Goal: Information Seeking & Learning: Check status

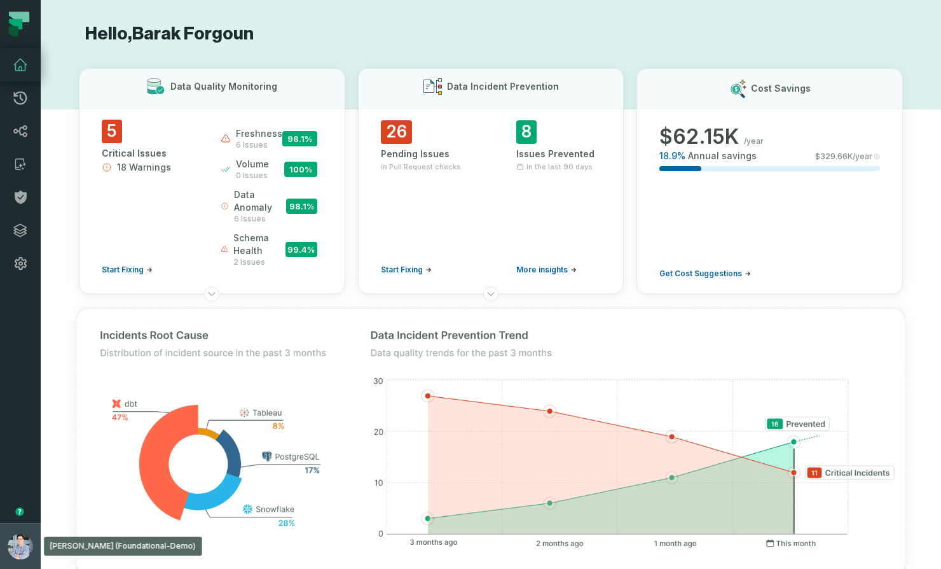
click at [22, 543] on img "button" at bounding box center [20, 546] width 25 height 25
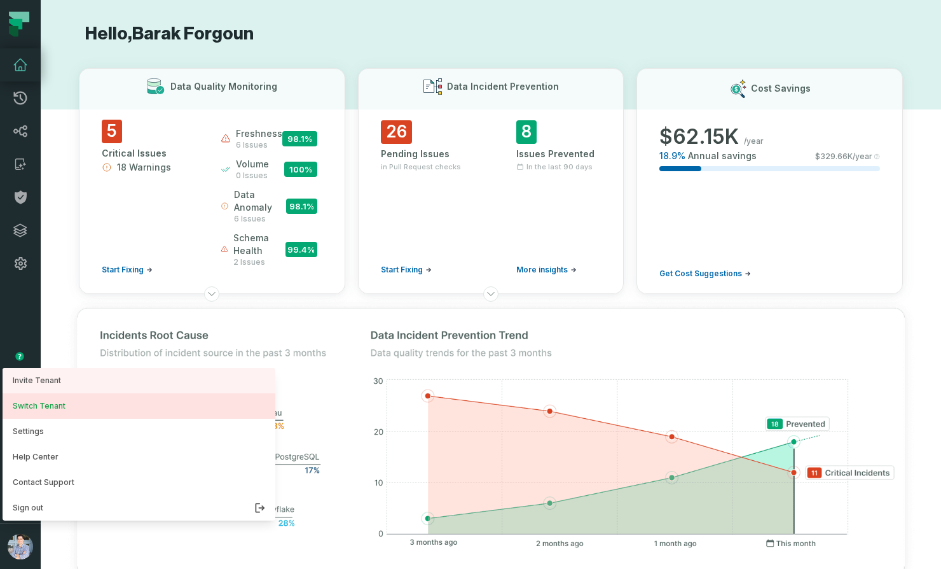
click at [65, 411] on button "Switch Tenant" at bounding box center [139, 405] width 273 height 25
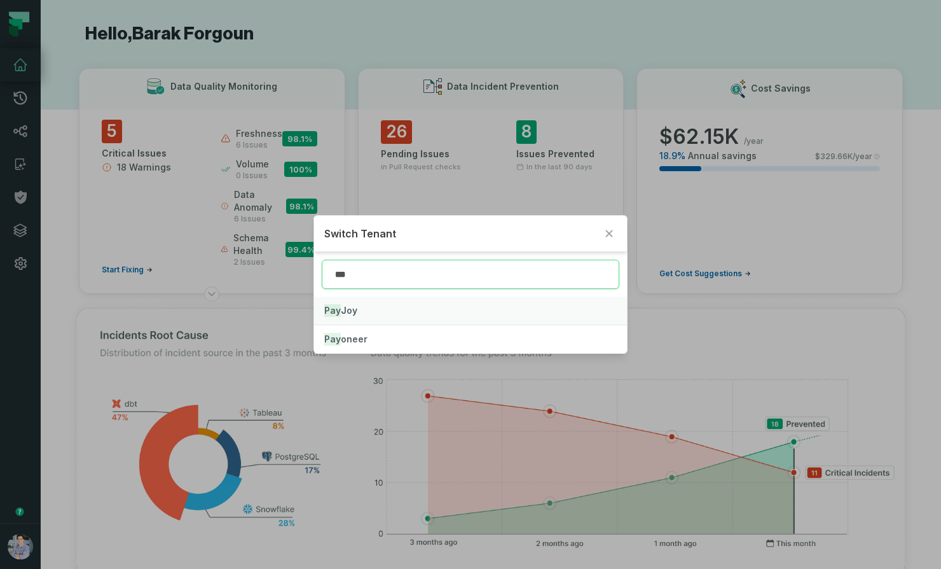
type input "***"
click at [342, 307] on span "Pay Joy" at bounding box center [340, 310] width 33 height 11
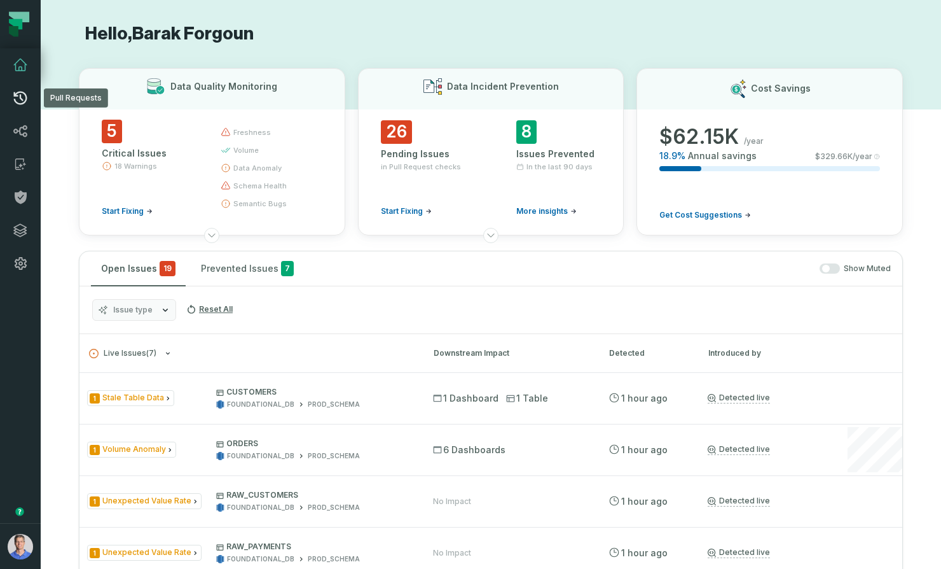
click at [24, 104] on icon at bounding box center [20, 97] width 15 height 15
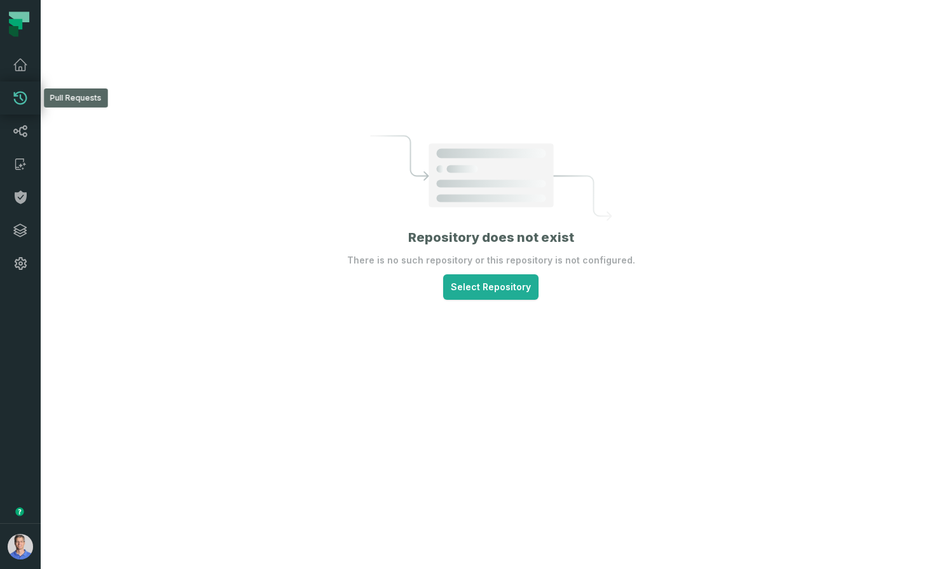
click at [18, 101] on icon at bounding box center [20, 97] width 15 height 15
click at [22, 63] on icon at bounding box center [20, 64] width 15 height 15
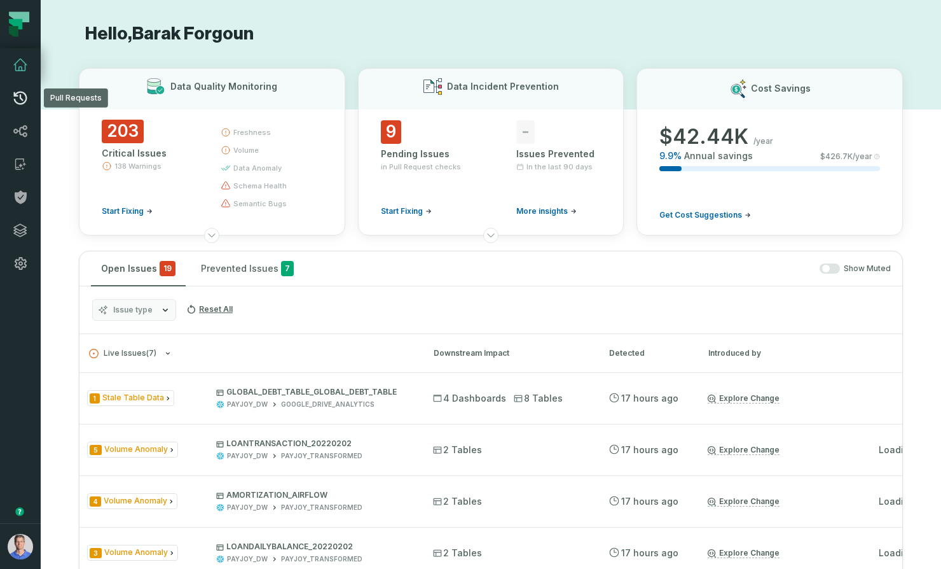
click at [23, 102] on icon at bounding box center [20, 97] width 15 height 15
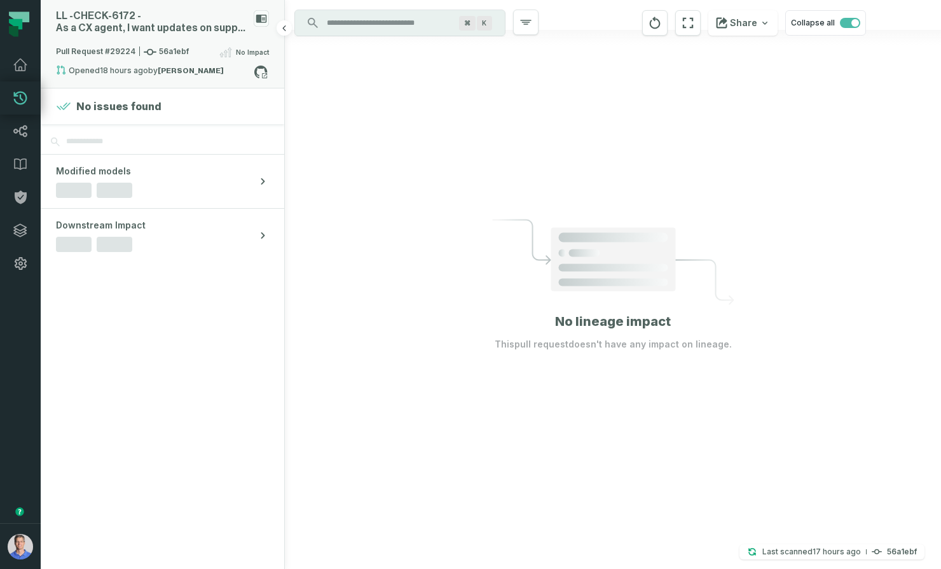
click at [211, 57] on div "Pull Request #29224 56a1ebf No Impact" at bounding box center [162, 55] width 213 height 20
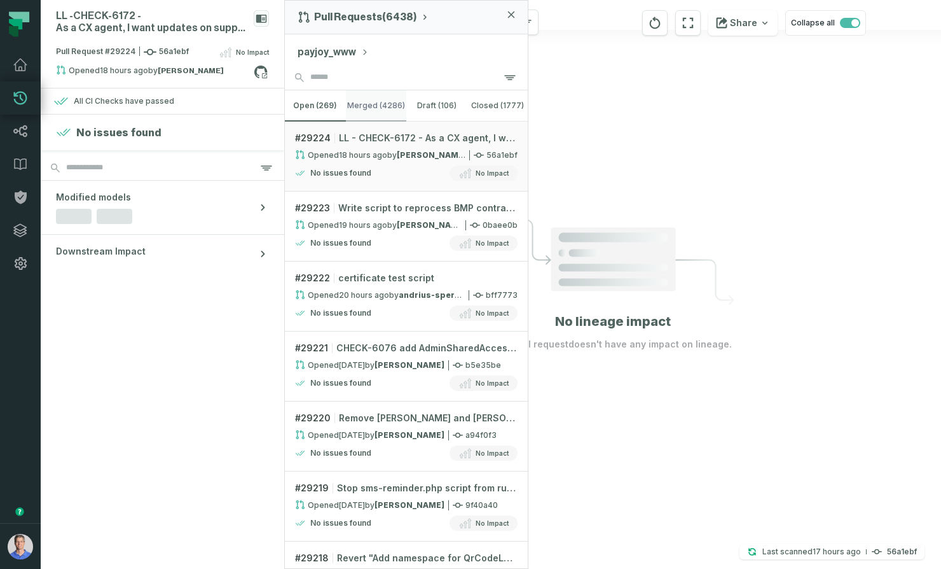
click at [386, 107] on button "merged (4286)" at bounding box center [376, 105] width 61 height 31
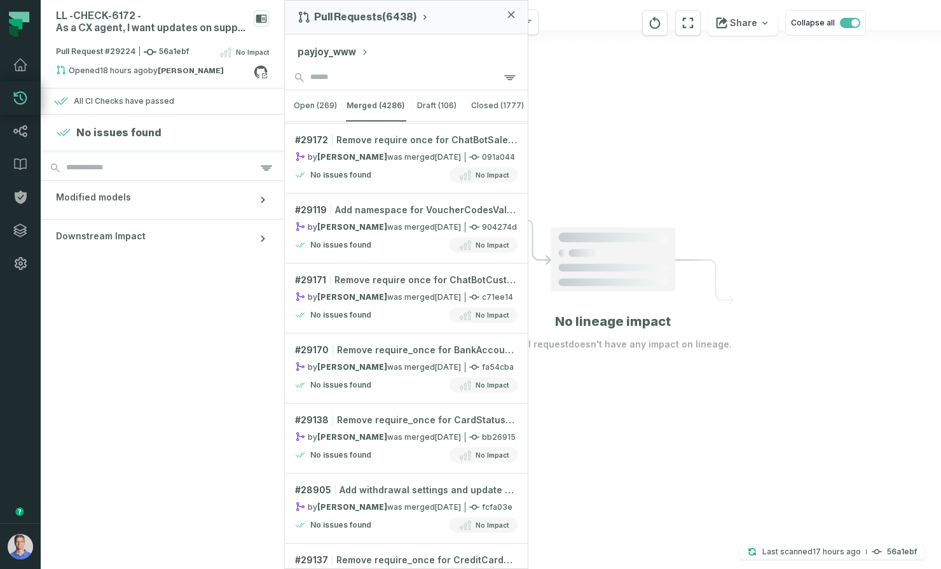
scroll to position [3065, 0]
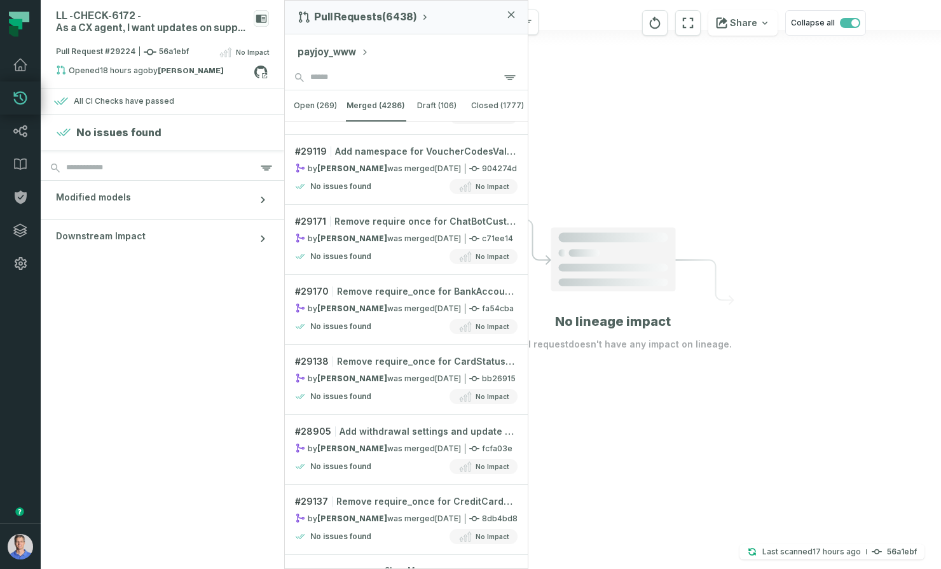
click at [413, 565] on button "Show More" at bounding box center [406, 570] width 43 height 10
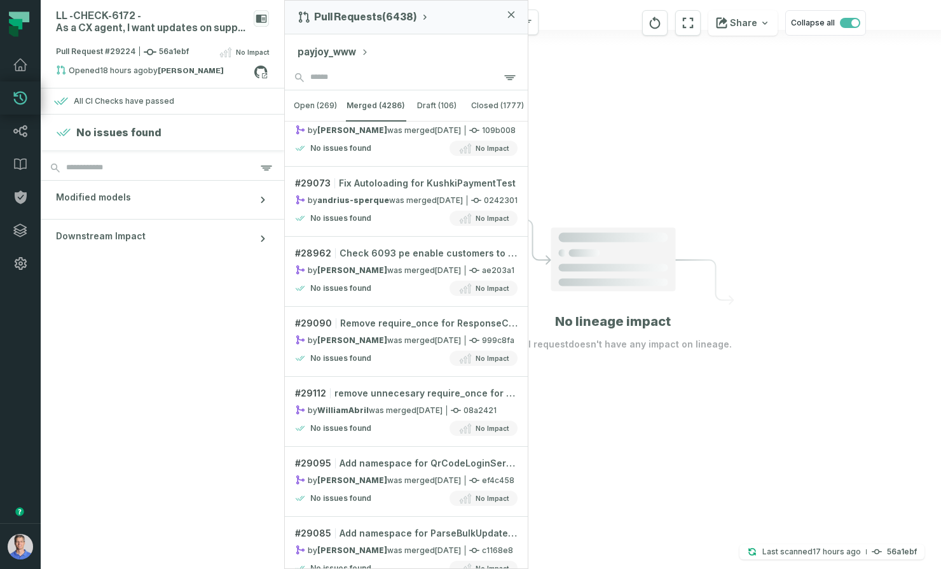
scroll to position [6058, 0]
